Goal: Register for event/course

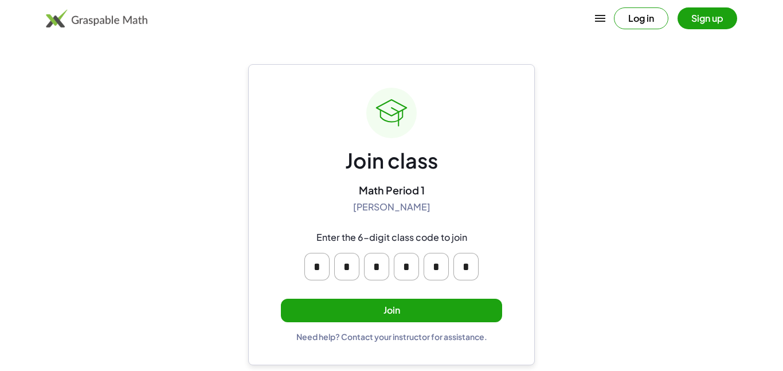
click at [432, 304] on button "Join" at bounding box center [391, 311] width 221 height 24
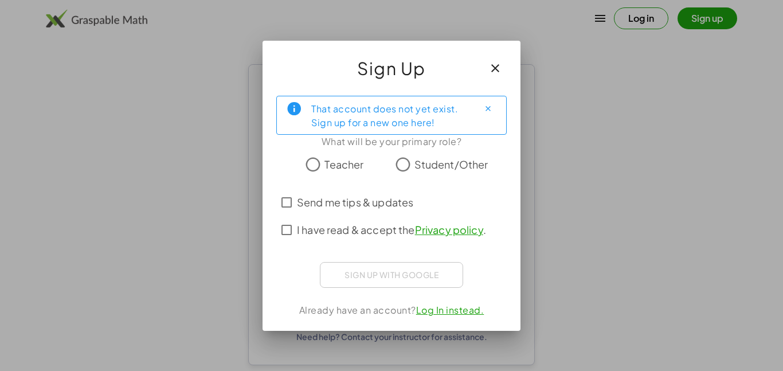
click at [456, 160] on span "Student/Other" at bounding box center [451, 163] width 74 height 15
click at [497, 73] on icon "button" at bounding box center [495, 68] width 14 height 14
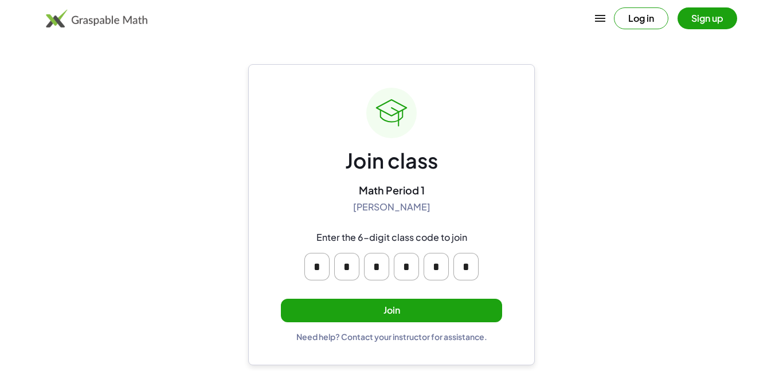
click at [401, 304] on button "Join" at bounding box center [391, 311] width 221 height 24
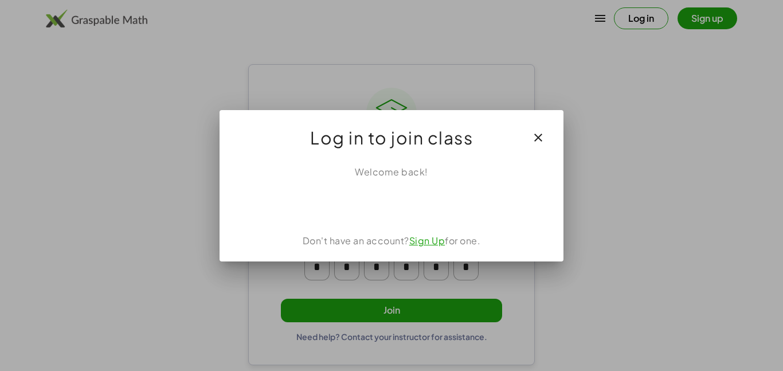
click at [428, 232] on div "Welcome back! Don't have an account? Sign Up for one." at bounding box center [392, 208] width 344 height 105
click at [430, 240] on link "Sign Up" at bounding box center [427, 240] width 36 height 12
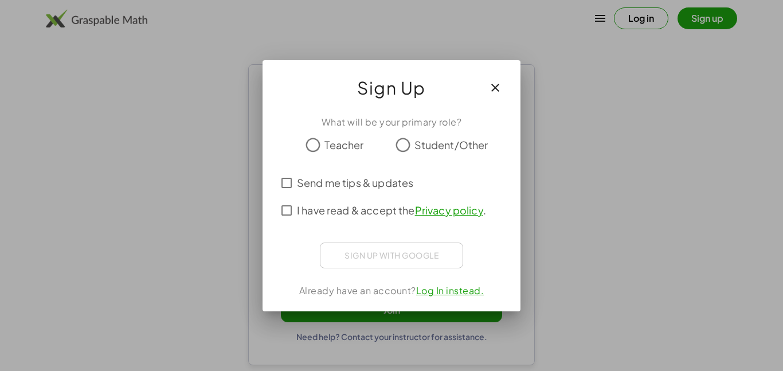
click at [416, 149] on span "Student/Other" at bounding box center [451, 144] width 74 height 15
click at [369, 188] on span "Send me tips & updates" at bounding box center [355, 182] width 116 height 15
click at [367, 213] on span "I have read & accept the Privacy policy ." at bounding box center [391, 209] width 189 height 15
